Goal: Task Accomplishment & Management: Manage account settings

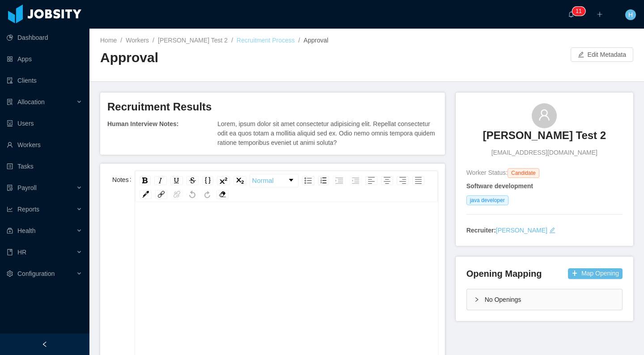
click at [237, 40] on link "Recruitment Process" at bounding box center [266, 40] width 58 height 7
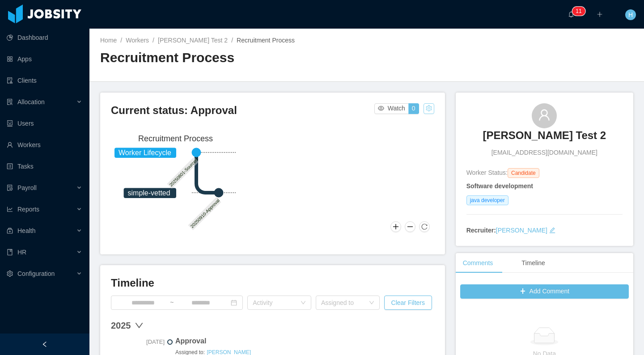
click at [423, 108] on button "button" at bounding box center [428, 108] width 11 height 11
click at [406, 127] on div "Reset process" at bounding box center [402, 122] width 51 height 14
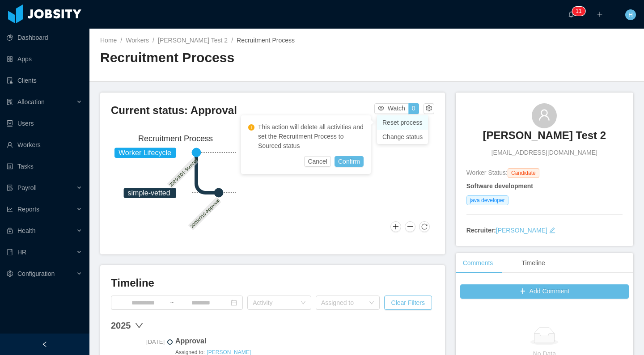
click at [390, 119] on div "Reset process" at bounding box center [402, 122] width 51 height 14
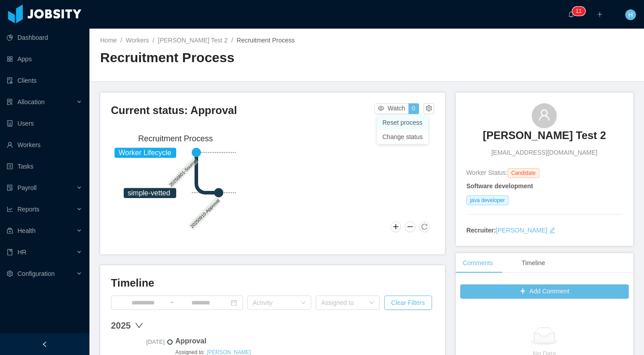
click at [390, 119] on div "Reset process" at bounding box center [402, 122] width 51 height 14
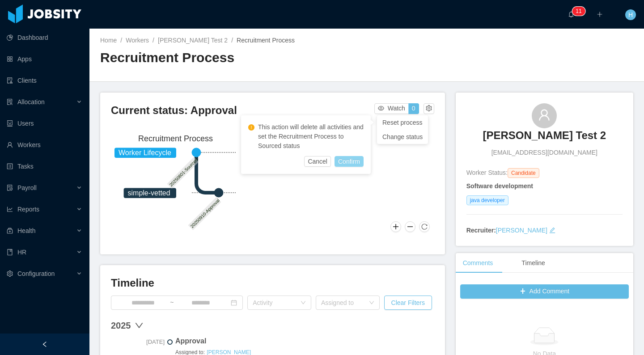
click at [351, 161] on button "Confirm" at bounding box center [348, 161] width 29 height 11
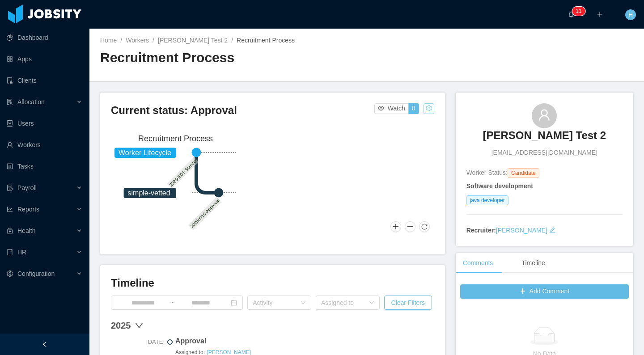
click at [426, 111] on button "button" at bounding box center [428, 108] width 11 height 11
click at [408, 118] on div "Reset process" at bounding box center [402, 122] width 51 height 14
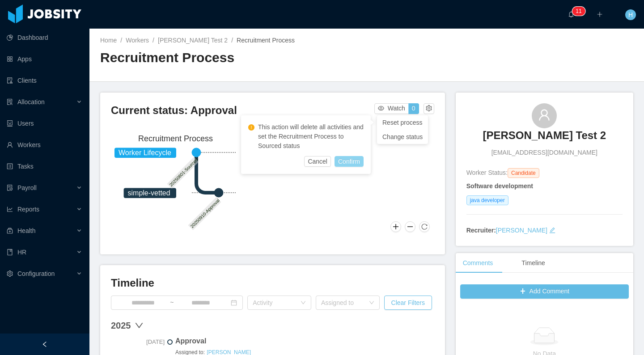
click at [351, 164] on button "Confirm" at bounding box center [348, 161] width 29 height 11
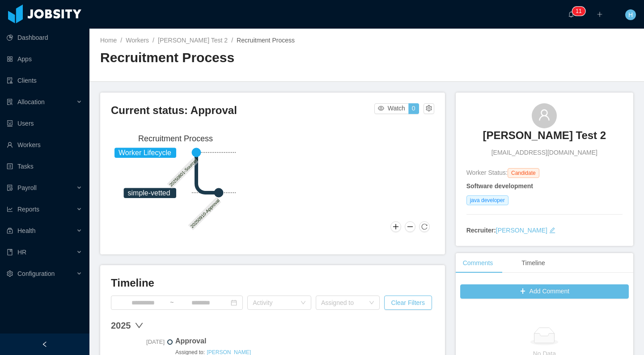
click at [430, 109] on div "Current status: Approval Watch 0 Worker Lifecycle simple-vetted 20250801-Source…" at bounding box center [272, 174] width 345 height 162
click at [425, 110] on button "button" at bounding box center [428, 108] width 11 height 11
click at [405, 127] on div "Reset process" at bounding box center [402, 122] width 51 height 14
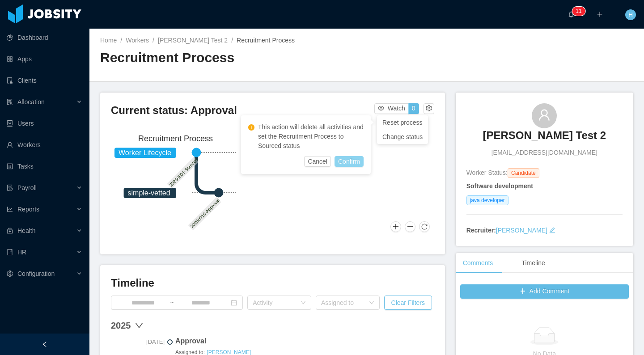
click at [355, 158] on button "Confirm" at bounding box center [348, 161] width 29 height 11
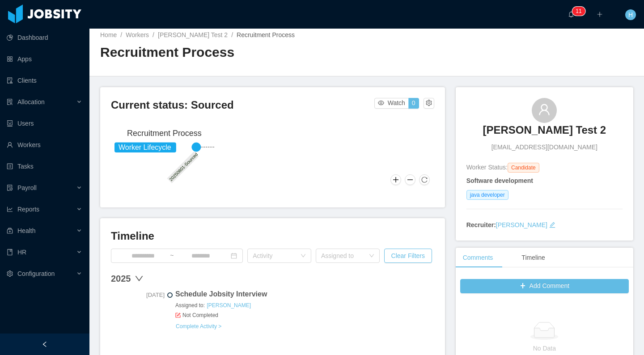
scroll to position [9, 0]
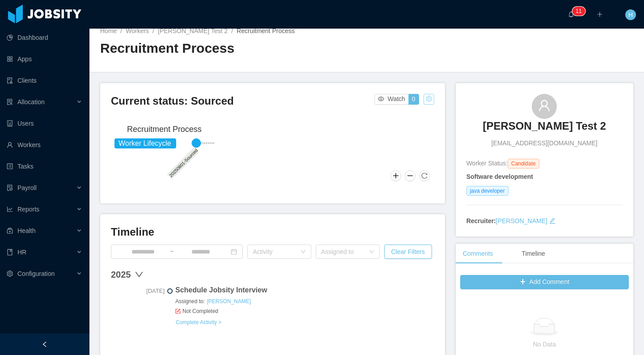
click at [425, 99] on button "button" at bounding box center [428, 99] width 11 height 11
click at [415, 110] on div "Reset process" at bounding box center [402, 113] width 51 height 14
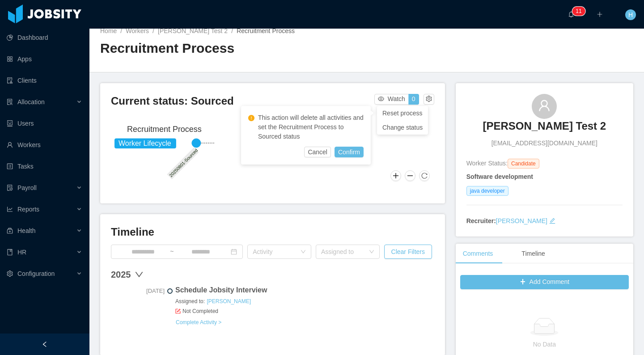
click at [322, 102] on h3 "Current status: Sourced" at bounding box center [242, 101] width 263 height 14
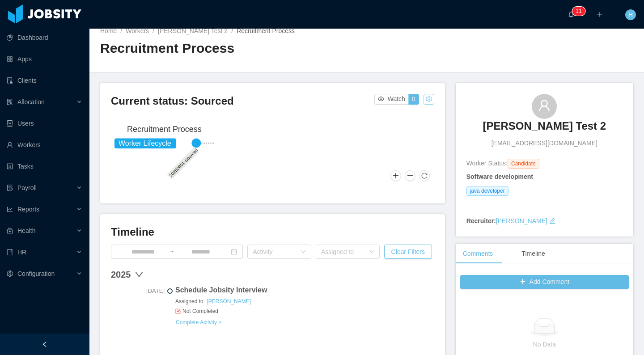
click at [425, 99] on button "button" at bounding box center [428, 99] width 11 height 11
click at [415, 131] on div "Change status" at bounding box center [402, 128] width 40 height 10
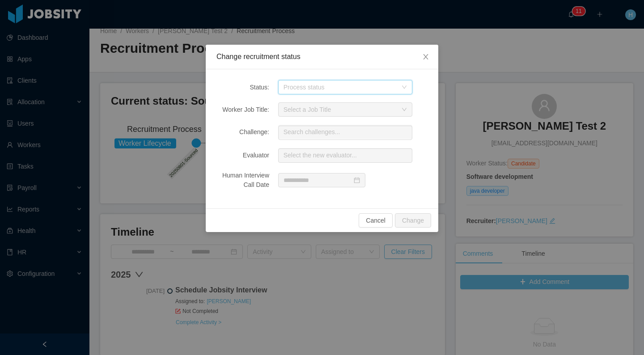
click at [300, 92] on div "Process status" at bounding box center [342, 86] width 118 height 13
click at [411, 174] on div at bounding box center [352, 180] width 149 height 14
click at [362, 85] on div "Process status" at bounding box center [340, 87] width 114 height 9
click at [346, 89] on div "Process status" at bounding box center [340, 87] width 114 height 9
click at [0, 0] on input at bounding box center [0, 0] width 0 height 0
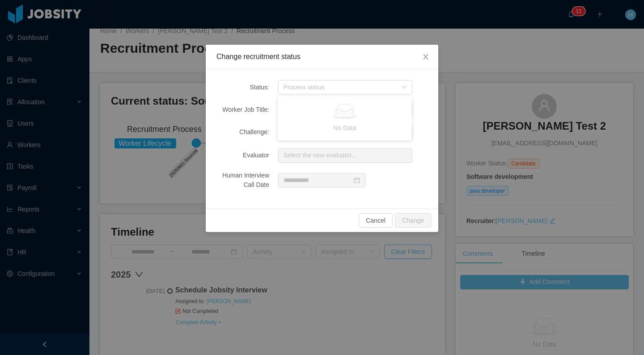
click at [386, 291] on div "Change recruitment status Status: Process status Worker Job Title: Select a Job…" at bounding box center [322, 177] width 644 height 355
click at [385, 290] on div "Change recruitment status Status: Process status Worker Job Title: Select a Job…" at bounding box center [322, 177] width 644 height 355
drag, startPoint x: 416, startPoint y: 58, endPoint x: 395, endPoint y: 93, distance: 40.7
click at [416, 58] on span "Close" at bounding box center [425, 57] width 25 height 25
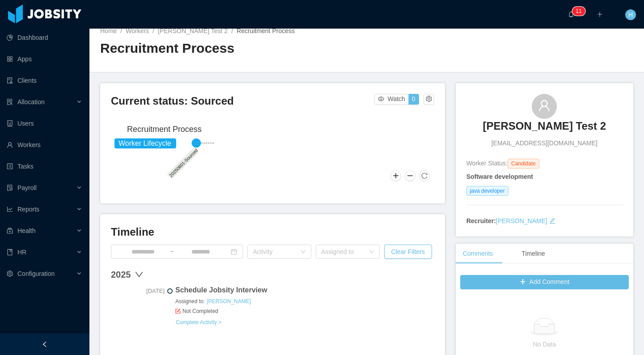
click at [415, 60] on div "Home / Workers / Hamilton Test 2 / Recruitment Process / Recruitment Process" at bounding box center [366, 45] width 554 height 53
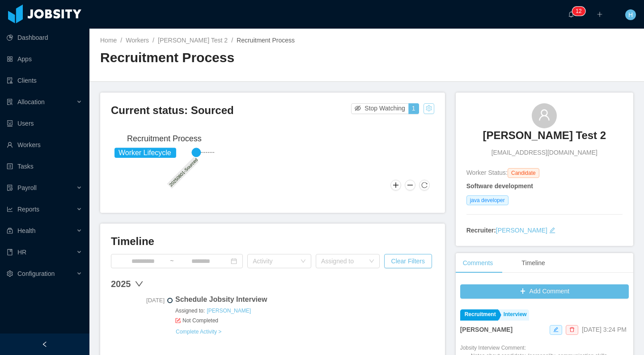
click at [423, 113] on button "button" at bounding box center [428, 108] width 11 height 11
click at [403, 138] on div "Change status" at bounding box center [402, 137] width 40 height 10
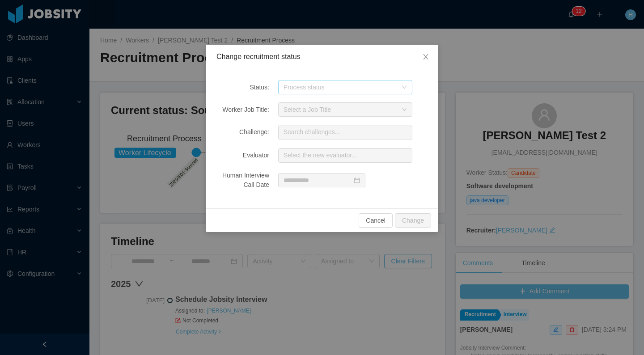
click at [326, 85] on div "Process status" at bounding box center [340, 87] width 114 height 9
